Goal: Task Accomplishment & Management: Manage account settings

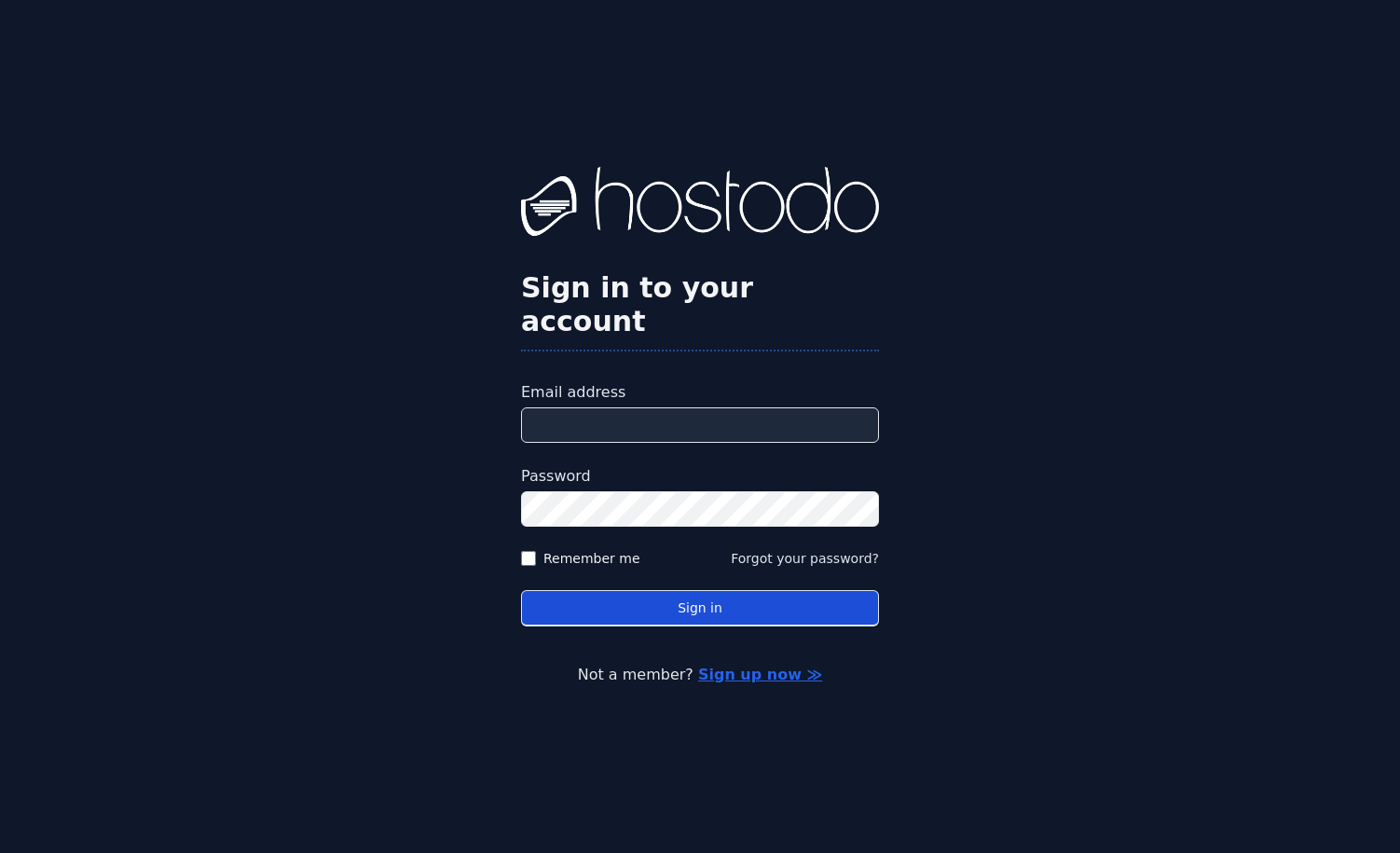
type input "**********"
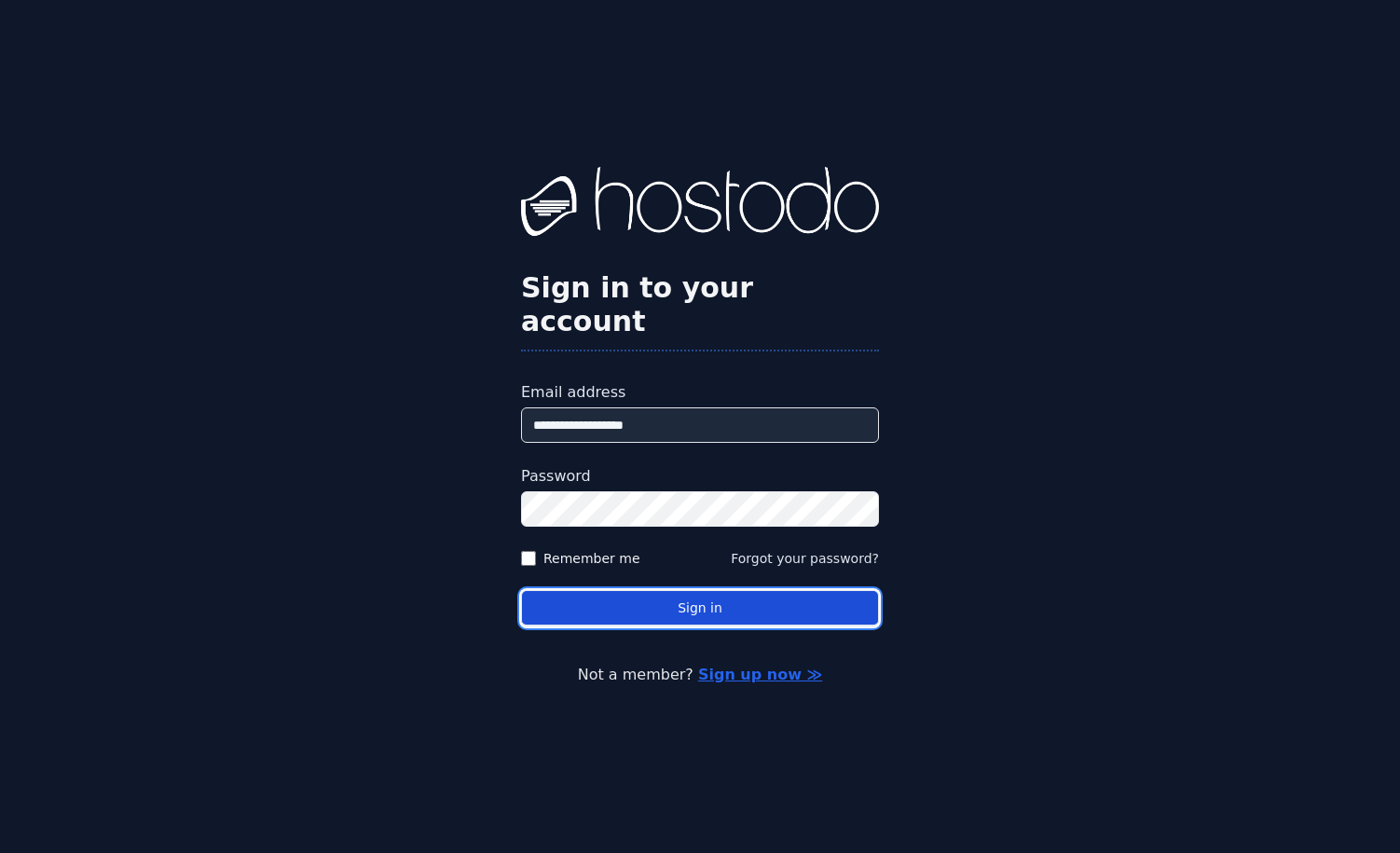
click at [715, 590] on button "Sign in" at bounding box center [700, 608] width 358 height 37
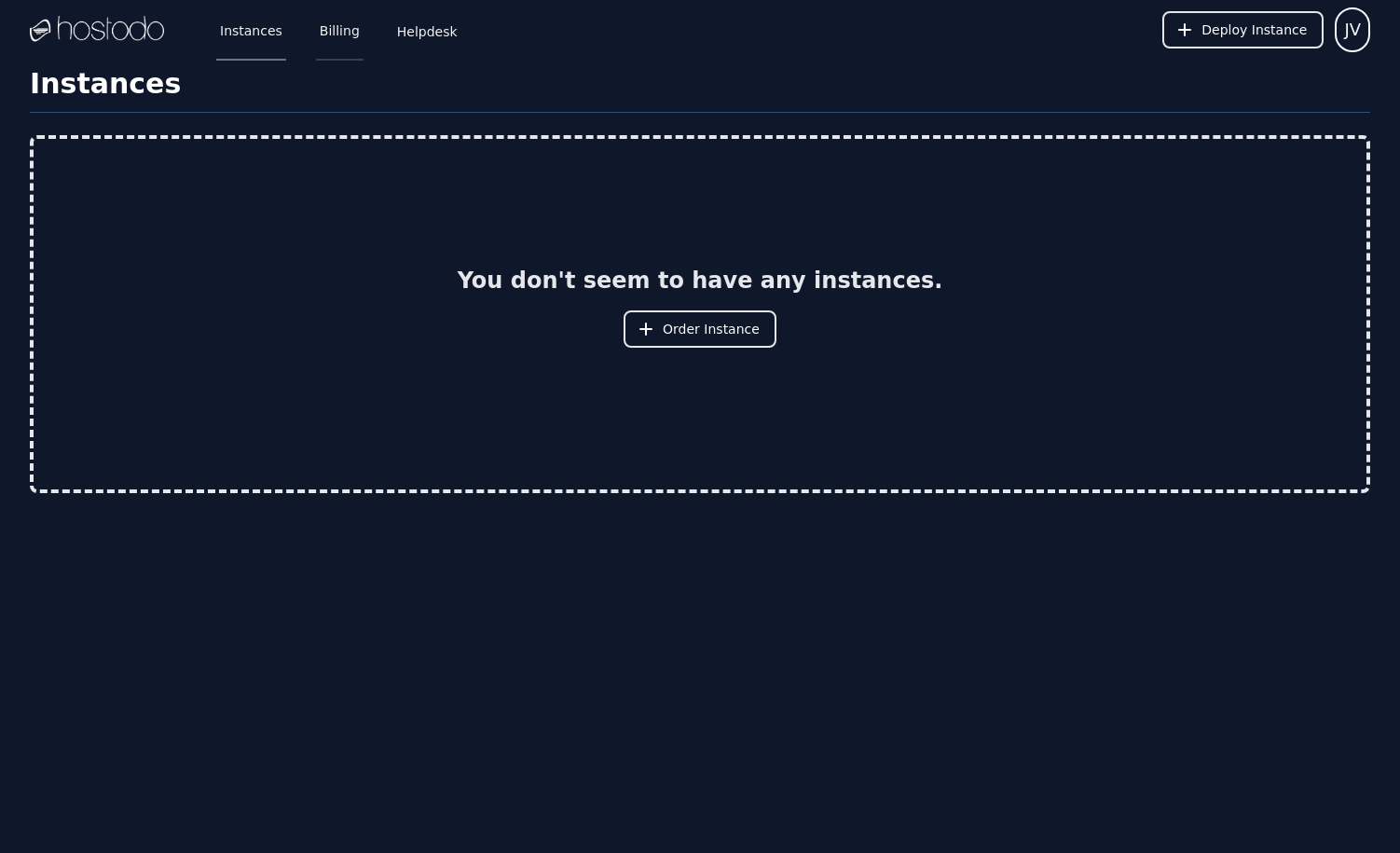
click at [323, 29] on link "Billing" at bounding box center [339, 30] width 47 height 61
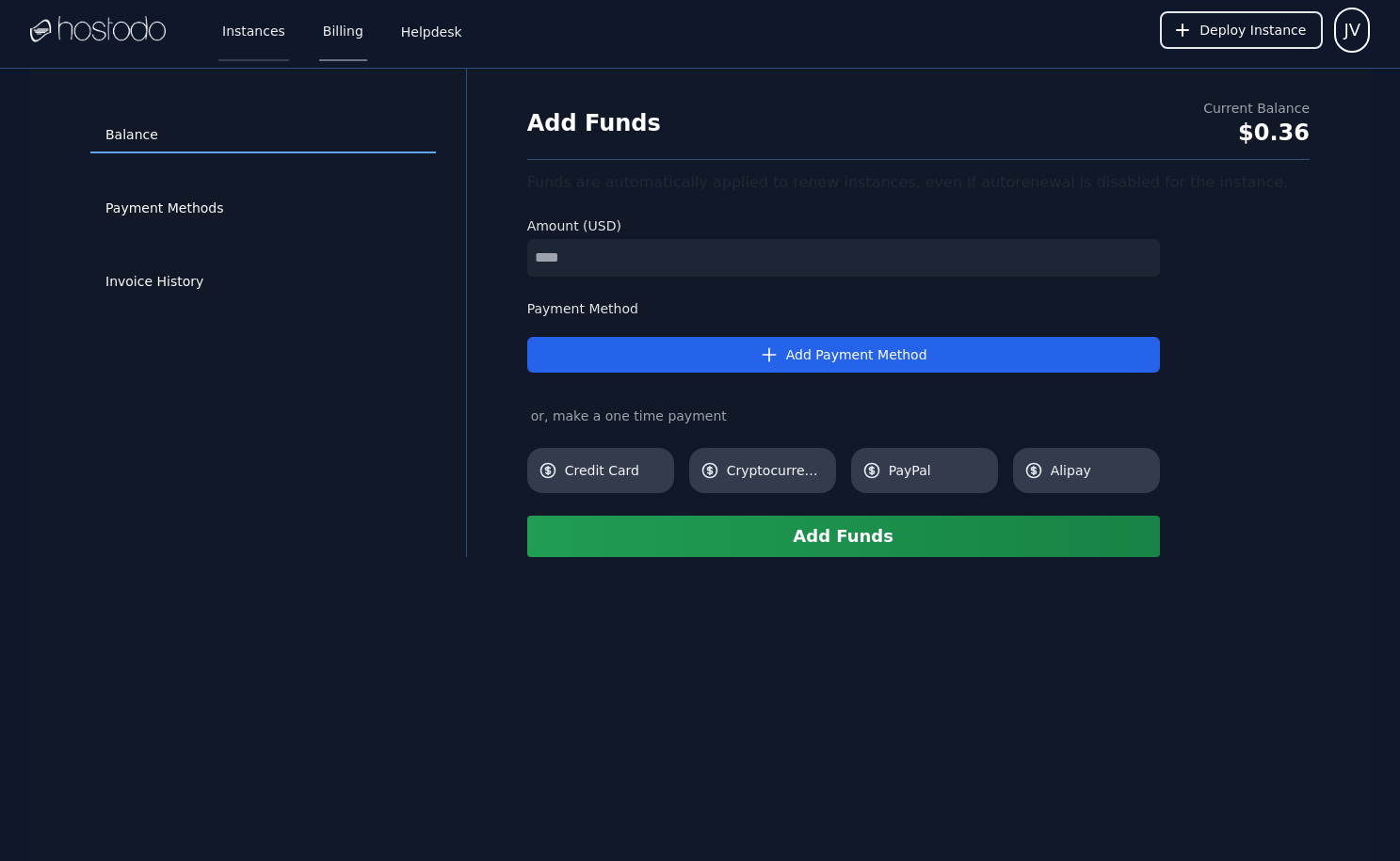
click at [249, 26] on link "Instances" at bounding box center [254, 30] width 71 height 62
